Goal: Navigation & Orientation: Find specific page/section

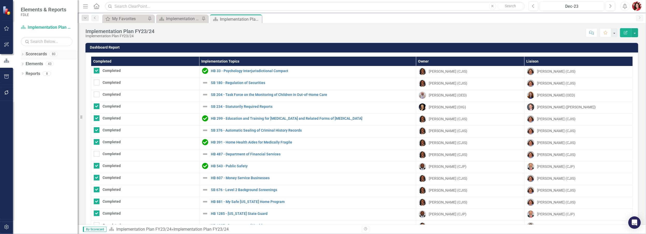
click at [23, 55] on icon "Dropdown" at bounding box center [23, 54] width 4 height 3
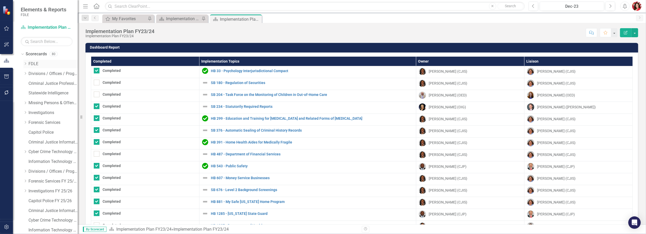
click at [24, 66] on div "Dropdown FDLE" at bounding box center [50, 64] width 54 height 9
click at [26, 66] on div "Dropdown" at bounding box center [25, 64] width 4 height 4
click at [31, 105] on div "Dropdown" at bounding box center [30, 103] width 4 height 4
click at [45, 133] on link "Report Tracking 2025" at bounding box center [58, 133] width 39 height 6
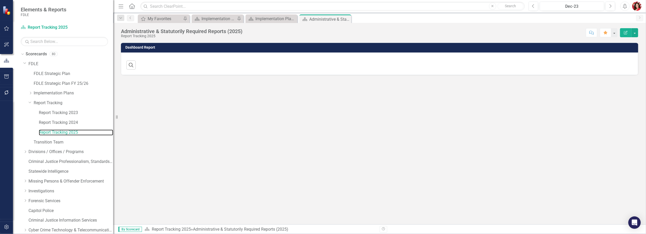
drag, startPoint x: 78, startPoint y: 75, endPoint x: 113, endPoint y: 76, distance: 35.2
click at [113, 76] on div "Resize" at bounding box center [115, 117] width 4 height 234
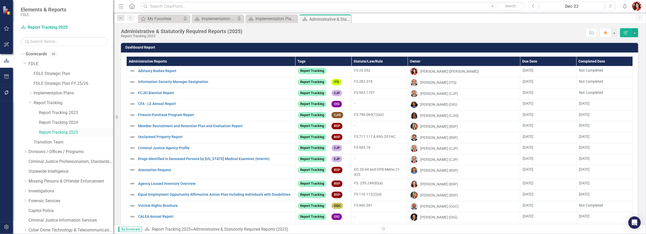
click at [55, 134] on link "Report Tracking 2025" at bounding box center [76, 133] width 74 height 6
click at [5, 59] on icon "button" at bounding box center [7, 61] width 6 height 5
click at [34, 56] on link "Scorecards" at bounding box center [36, 54] width 21 height 6
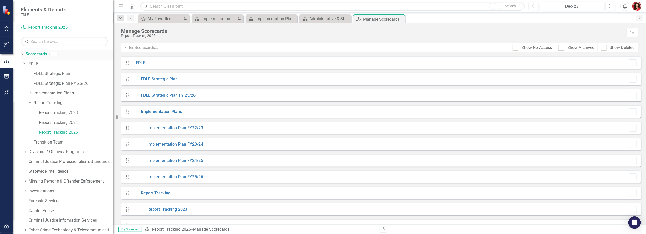
click at [25, 52] on div "Dropdown Scorecards 80" at bounding box center [67, 55] width 92 height 10
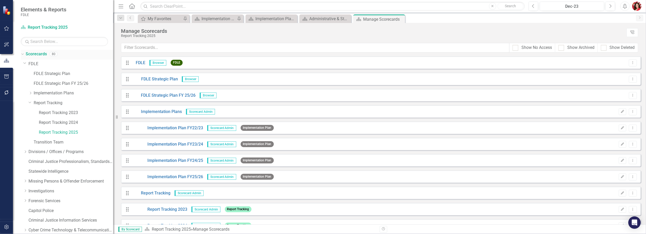
click at [21, 54] on icon "Dropdown" at bounding box center [21, 54] width 3 height 4
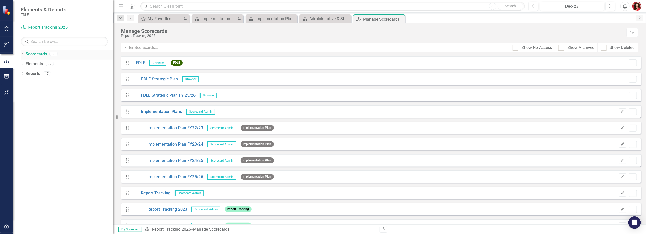
click at [22, 55] on icon "Dropdown" at bounding box center [23, 54] width 4 height 3
